Goal: Task Accomplishment & Management: Manage account settings

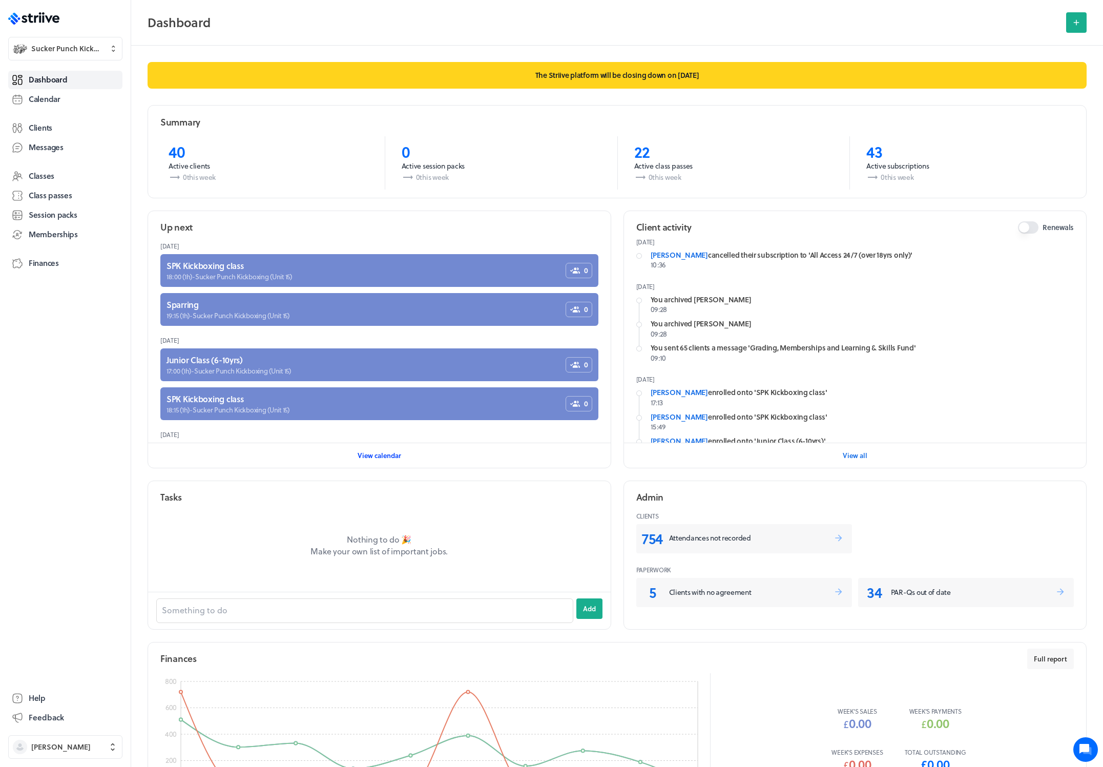
click at [377, 459] on span "View calendar" at bounding box center [379, 455] width 44 height 9
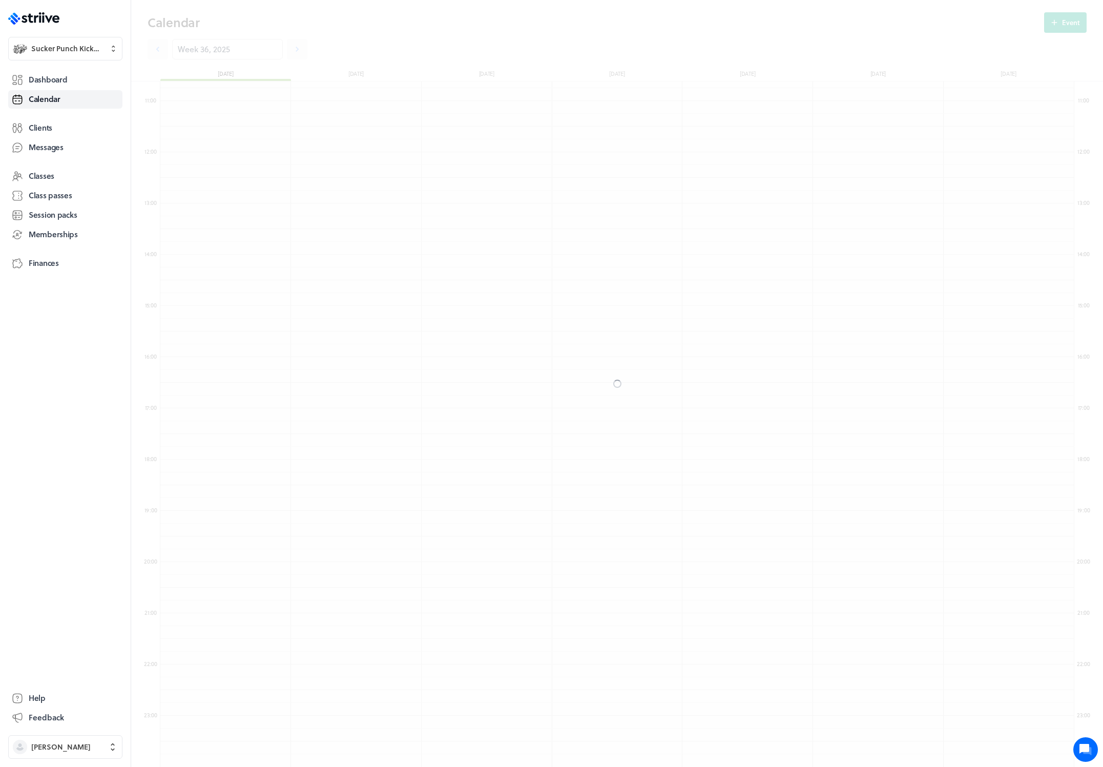
scroll to position [1229, 914]
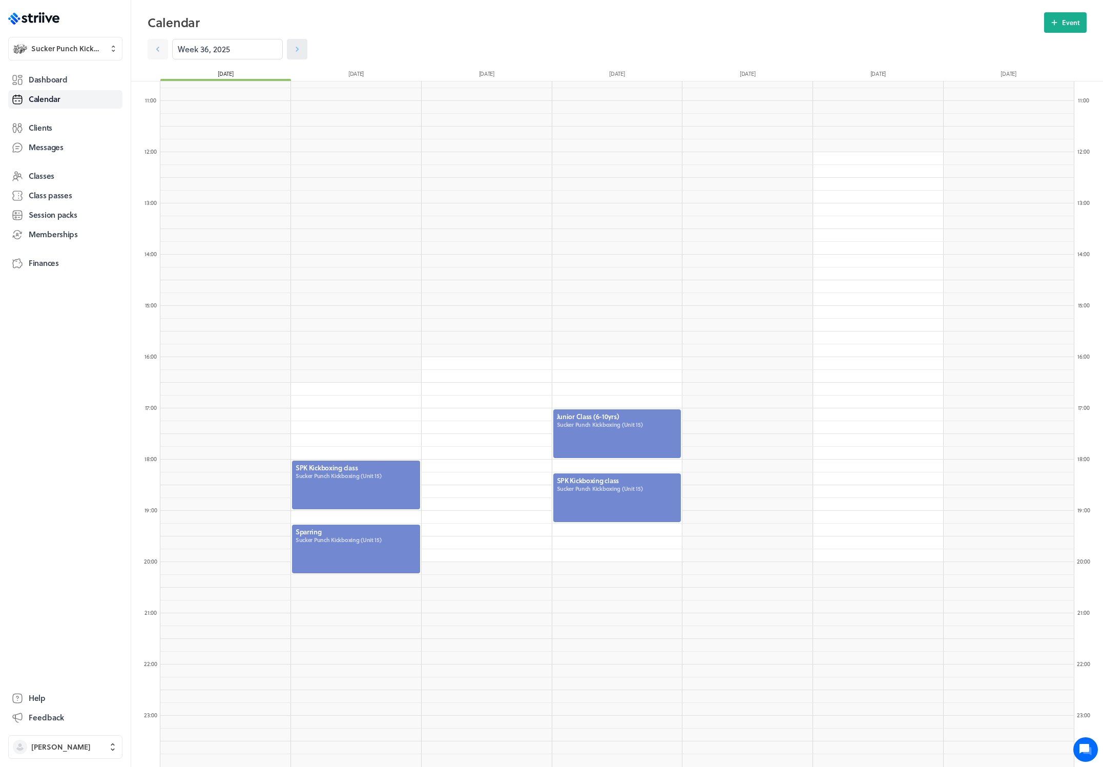
click at [292, 49] on icon at bounding box center [297, 49] width 10 height 10
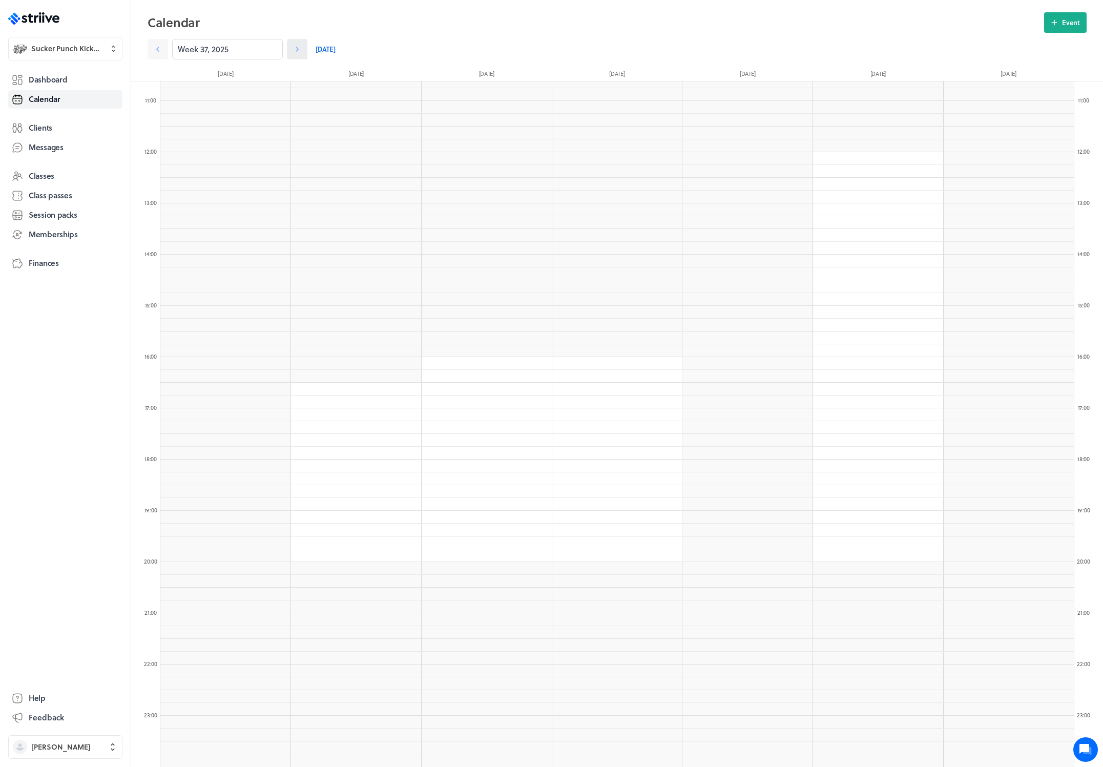
click at [292, 49] on icon at bounding box center [297, 49] width 10 height 10
click at [159, 50] on icon at bounding box center [158, 49] width 10 height 10
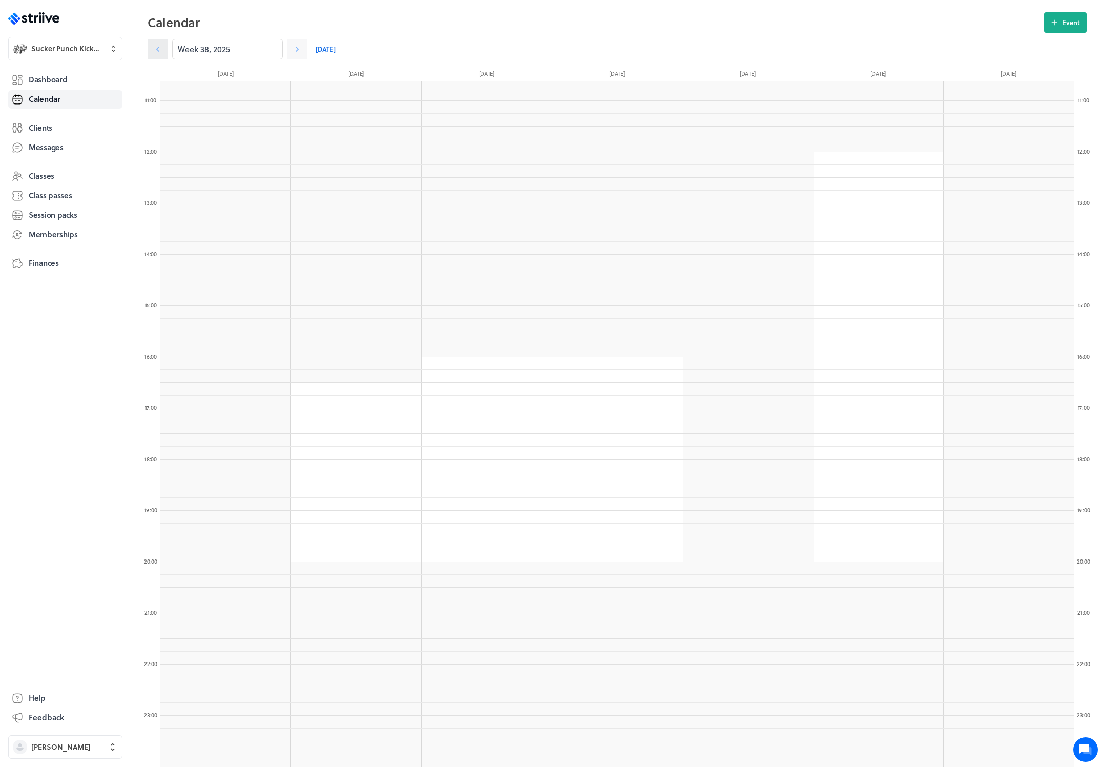
click at [159, 50] on icon at bounding box center [158, 49] width 10 height 10
click at [157, 53] on icon at bounding box center [158, 49] width 10 height 10
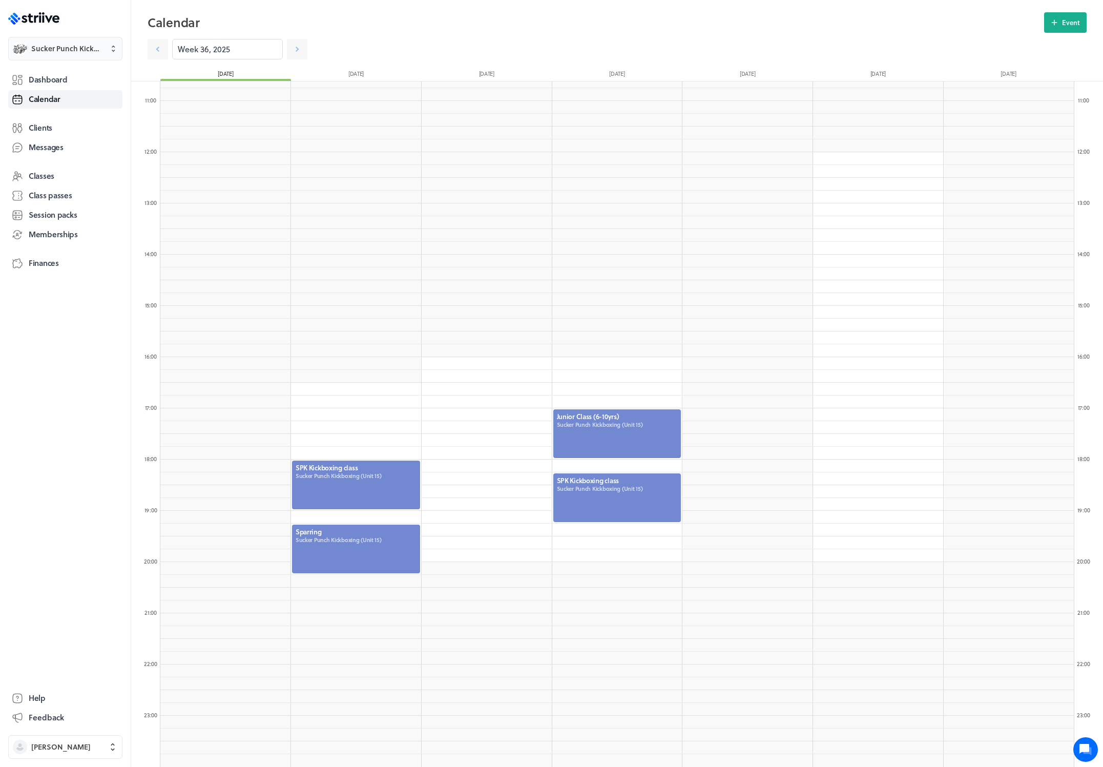
click at [72, 45] on span "Sucker Punch Kickboxing" at bounding box center [67, 49] width 72 height 10
click at [51, 77] on span "Settings" at bounding box center [46, 80] width 28 height 10
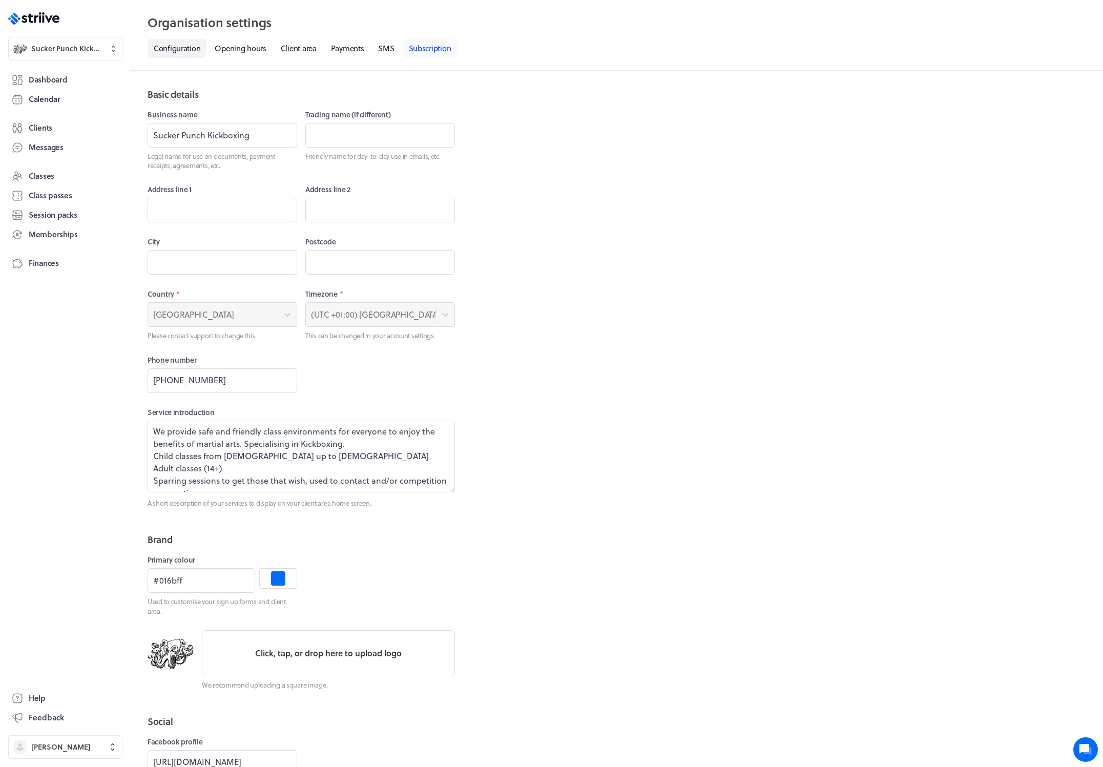
click at [426, 48] on link "Subscription" at bounding box center [430, 48] width 55 height 19
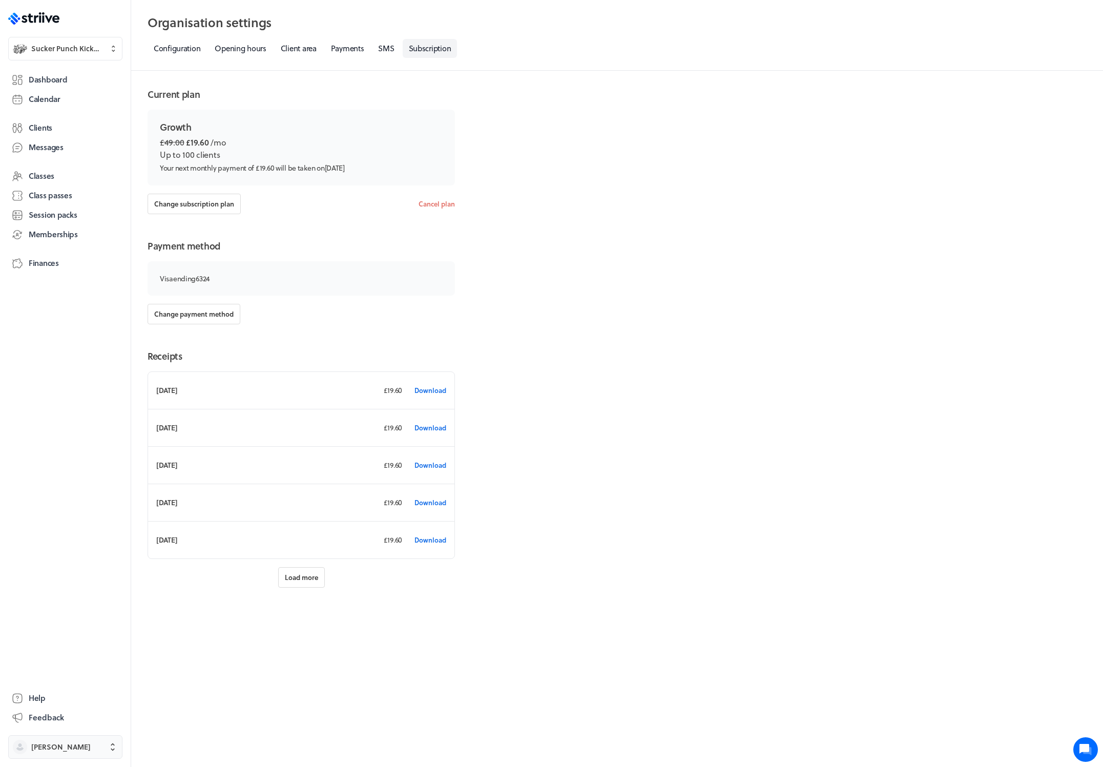
click at [66, 748] on span "[PERSON_NAME]" at bounding box center [74, 747] width 87 height 10
click at [59, 739] on span "Sign out" at bounding box center [46, 738] width 28 height 10
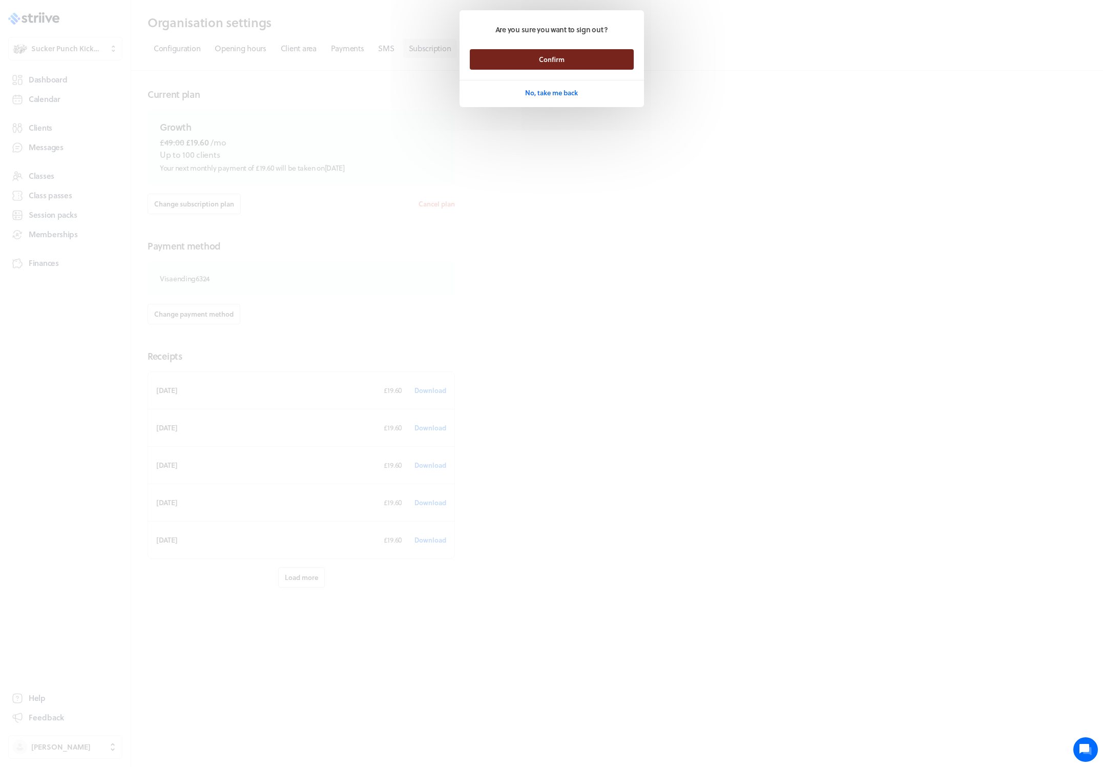
click at [520, 59] on button "Confirm" at bounding box center [552, 59] width 164 height 20
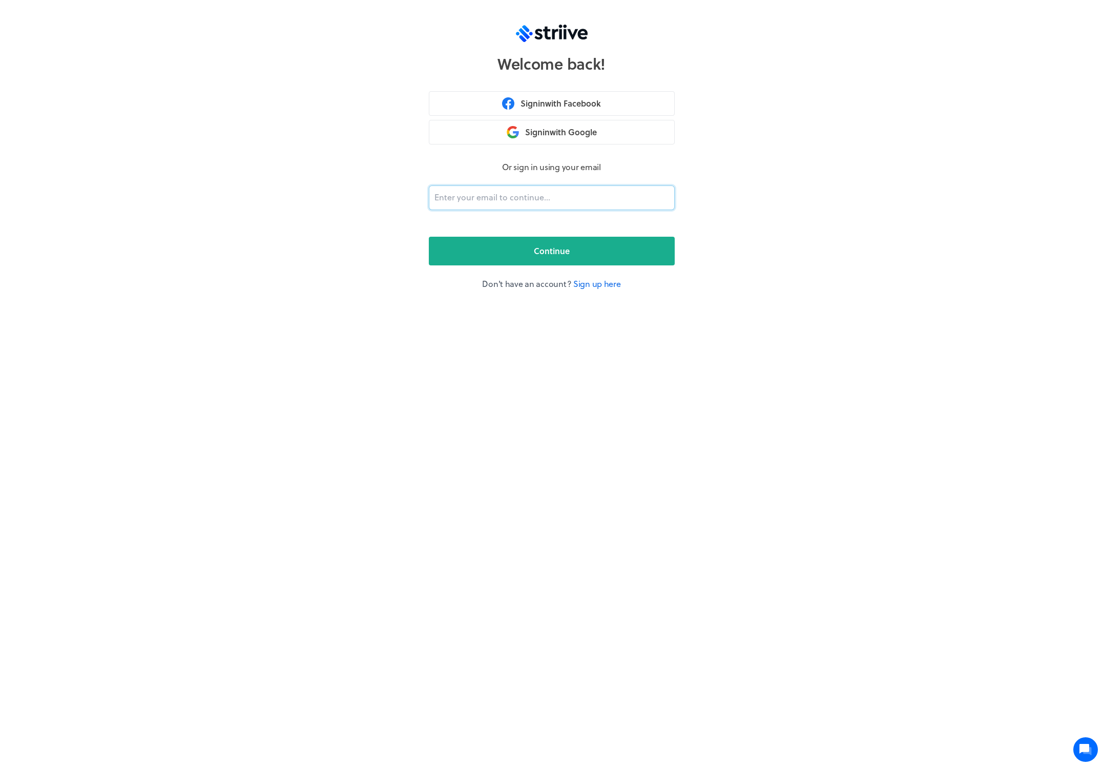
click at [502, 200] on input "email" at bounding box center [552, 197] width 246 height 25
type input "adam@striive.co"
